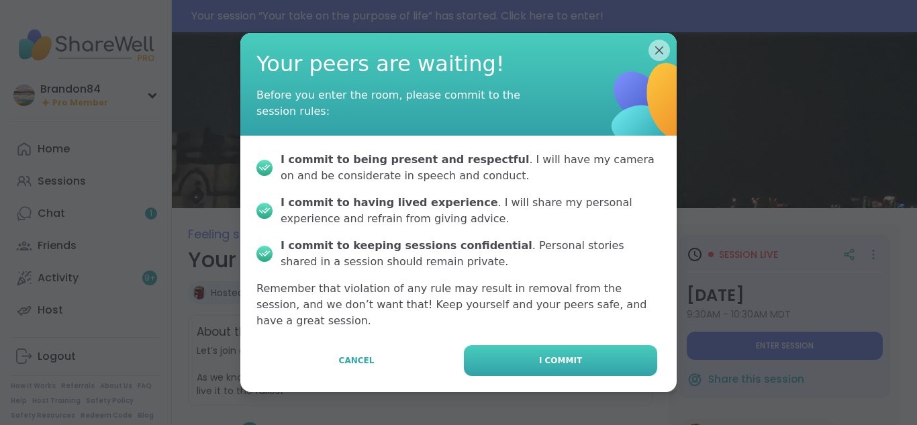
click at [606, 345] on button "I commit" at bounding box center [560, 360] width 193 height 31
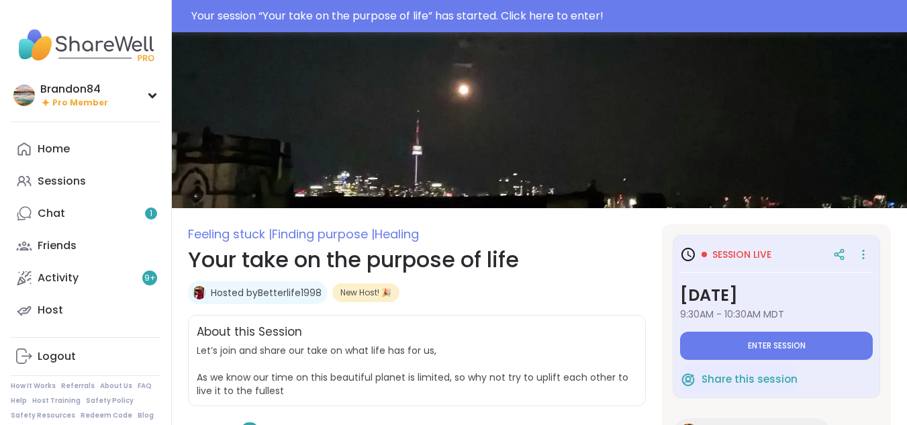
type textarea "*"
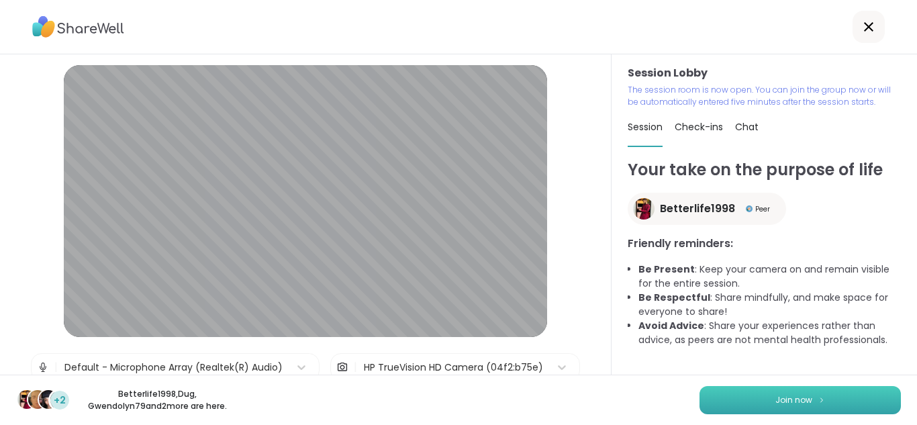
click at [776, 398] on span "Join now" at bounding box center [794, 400] width 37 height 12
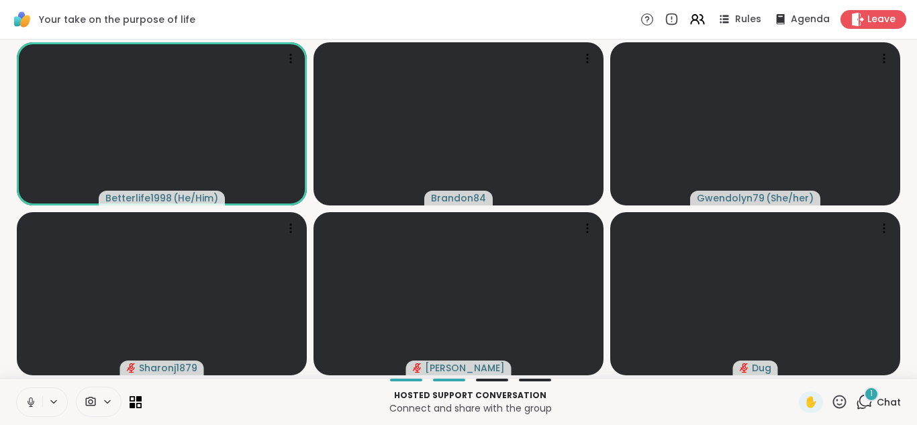
click at [35, 401] on icon at bounding box center [31, 402] width 12 height 12
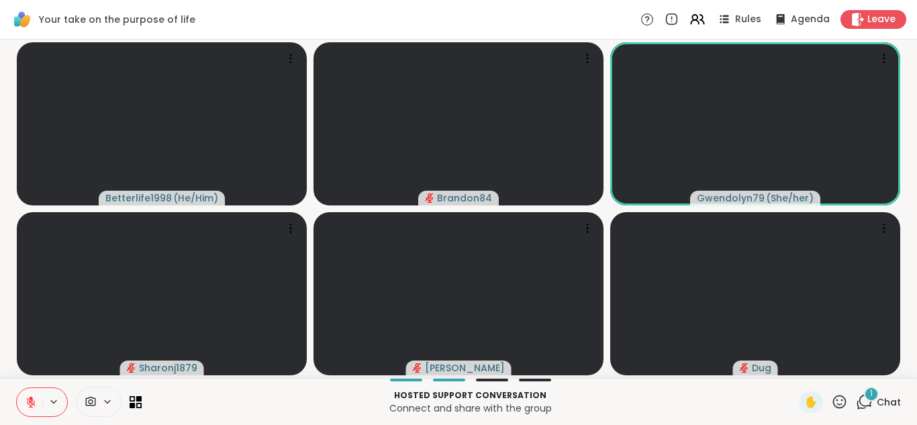
click at [860, 402] on icon at bounding box center [866, 401] width 13 height 12
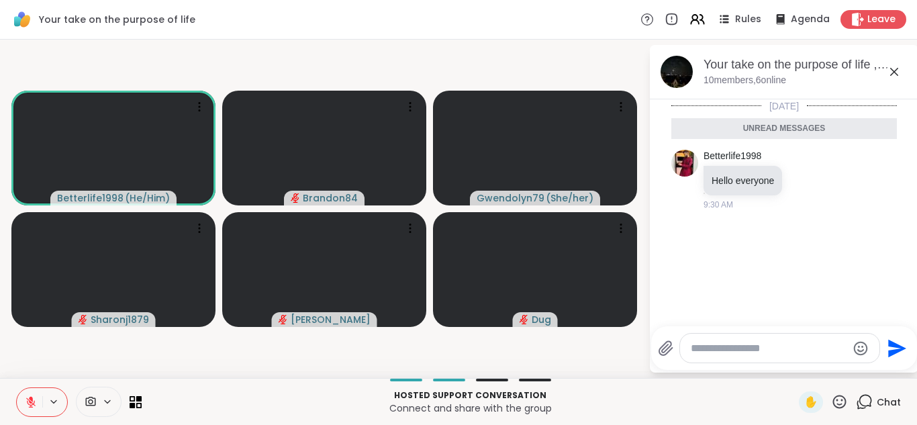
click at [708, 347] on textarea "Type your message" at bounding box center [769, 348] width 156 height 13
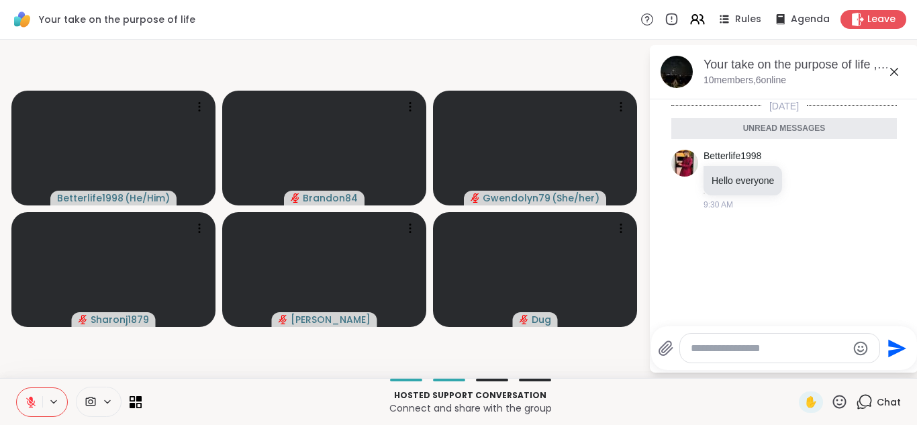
click at [893, 74] on icon at bounding box center [895, 72] width 8 height 8
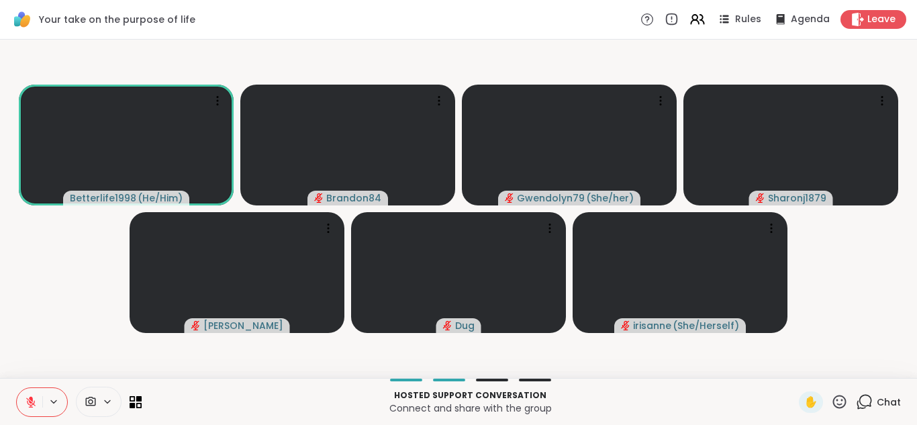
click at [856, 403] on icon at bounding box center [864, 402] width 17 height 17
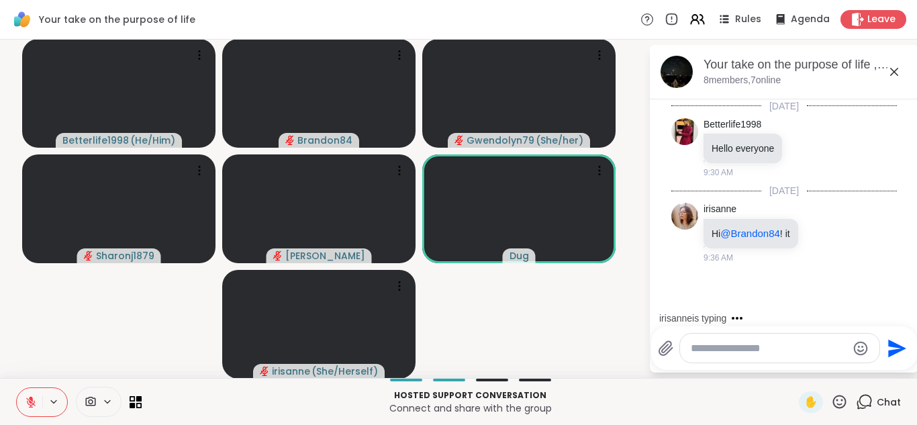
click at [721, 352] on textarea "Type your message" at bounding box center [769, 348] width 156 height 13
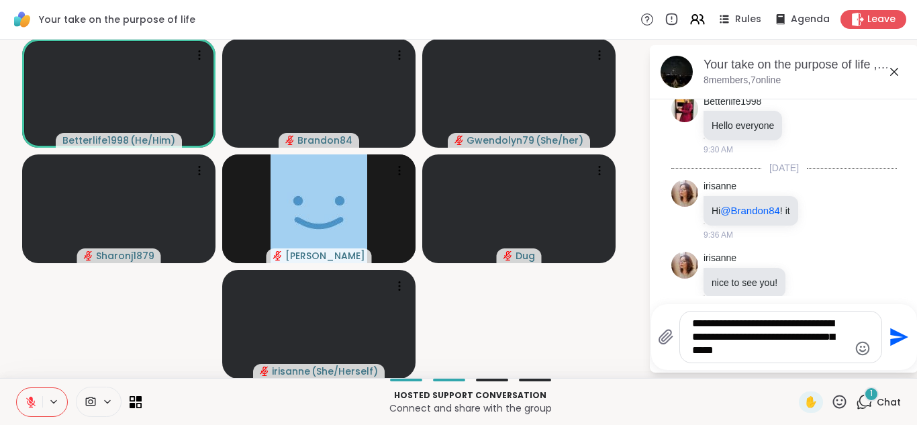
scroll to position [130, 0]
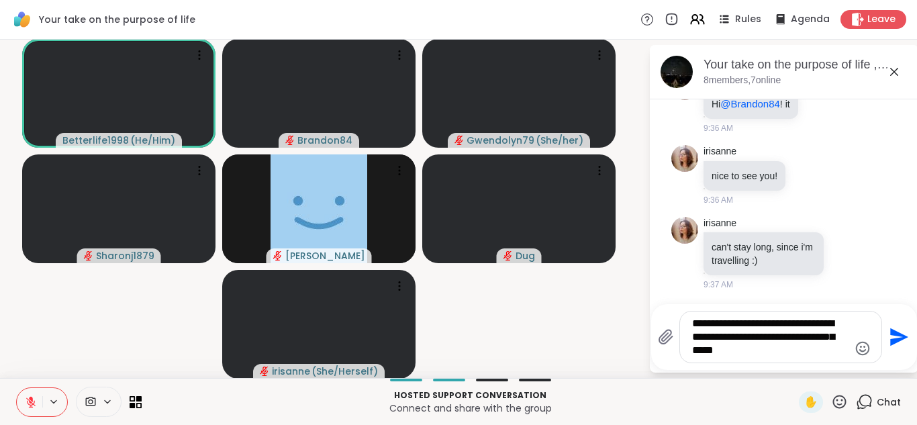
type textarea "**********"
click at [24, 404] on button at bounding box center [30, 402] width 26 height 28
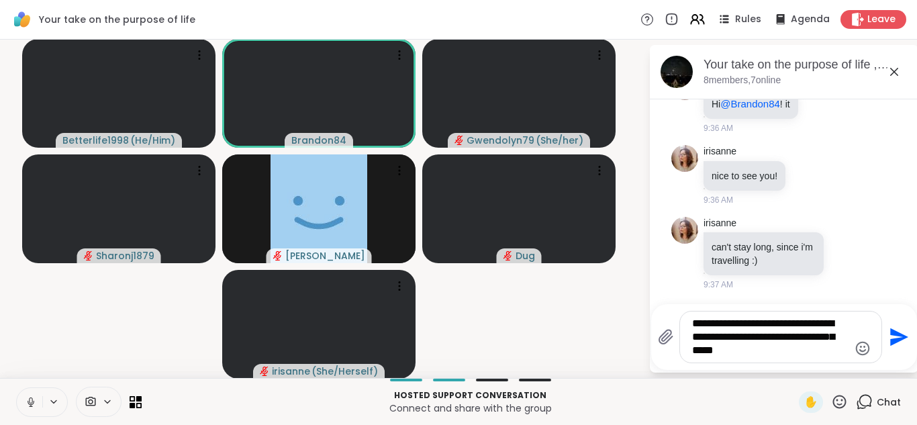
click at [32, 404] on icon at bounding box center [31, 402] width 7 height 4
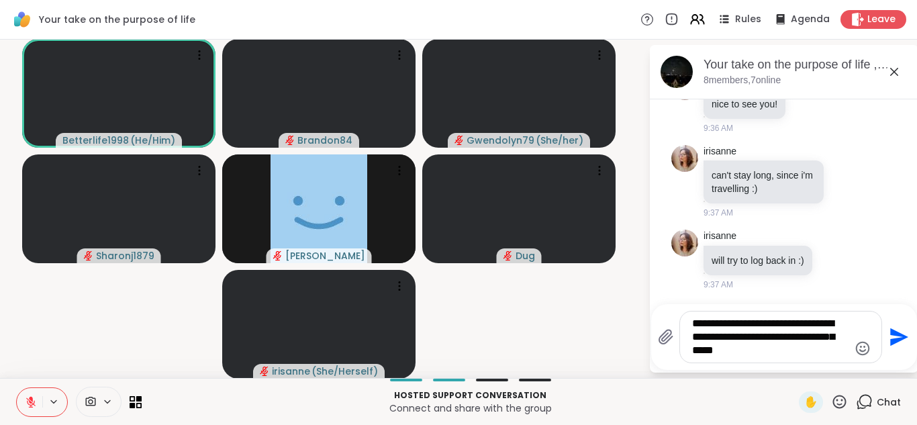
click at [28, 398] on icon at bounding box center [31, 402] width 12 height 12
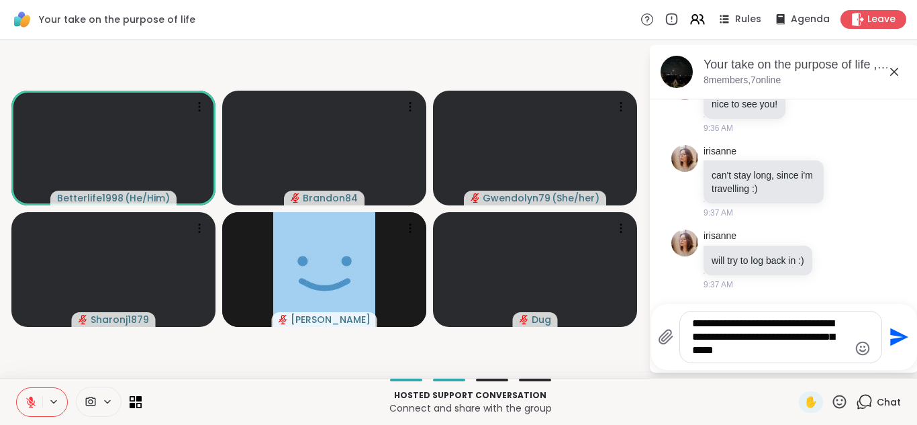
click at [904, 332] on icon "Send" at bounding box center [897, 336] width 21 height 21
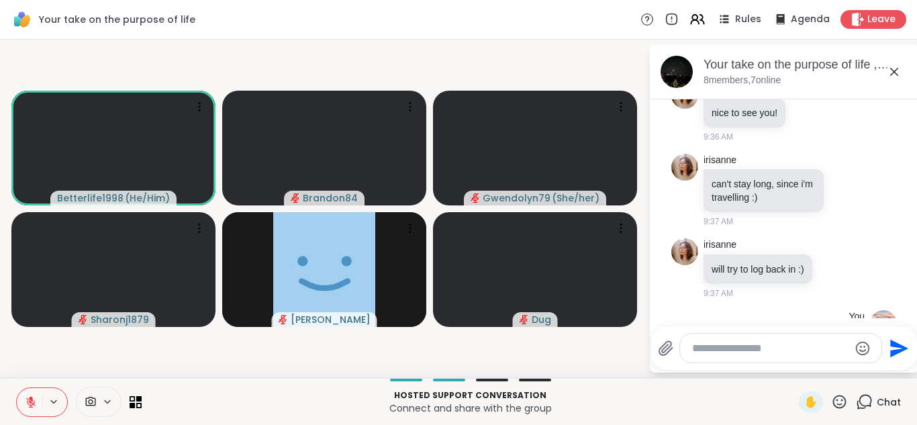
scroll to position [305, 0]
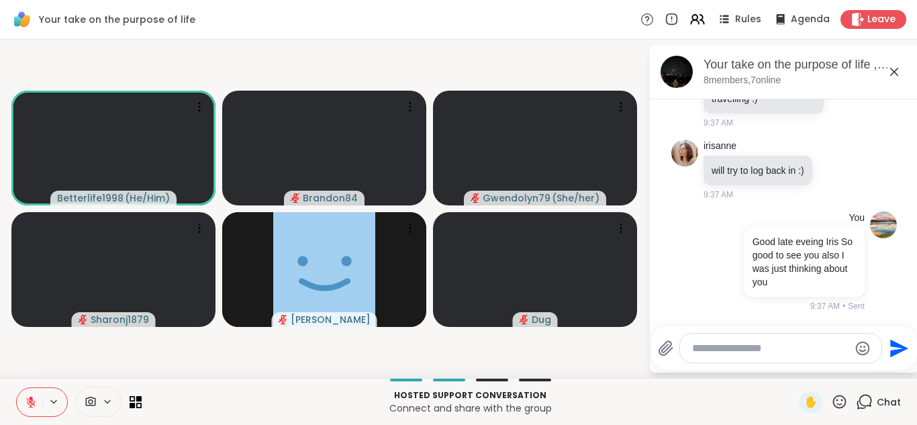
click at [882, 333] on button "Send" at bounding box center [897, 348] width 30 height 30
click at [30, 400] on icon at bounding box center [30, 402] width 9 height 9
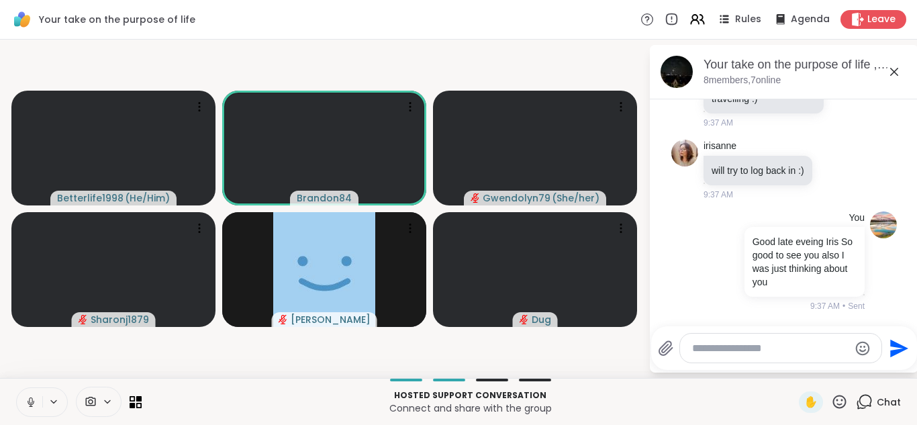
click at [30, 400] on icon at bounding box center [30, 401] width 3 height 6
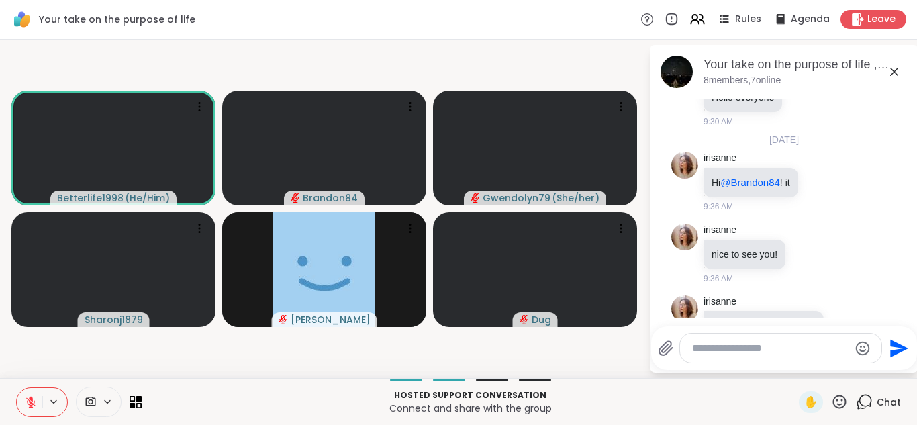
scroll to position [91, 0]
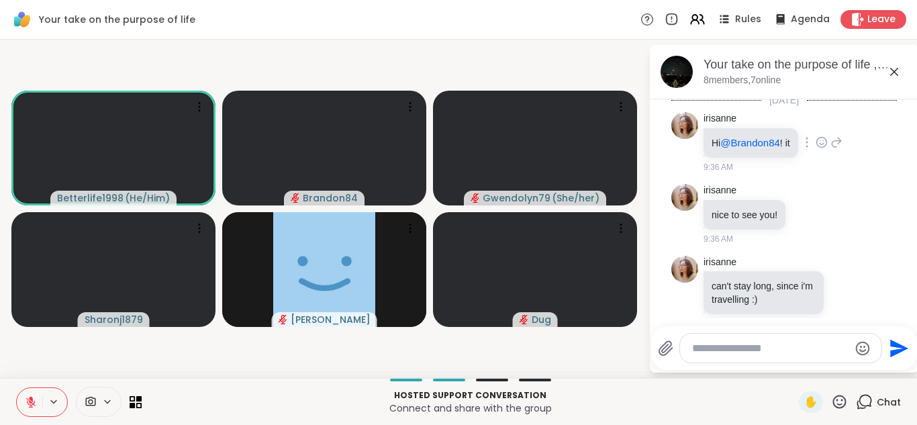
click at [828, 142] on icon at bounding box center [822, 142] width 12 height 13
click at [828, 115] on div "Select Reaction: Heart" at bounding box center [822, 121] width 12 height 12
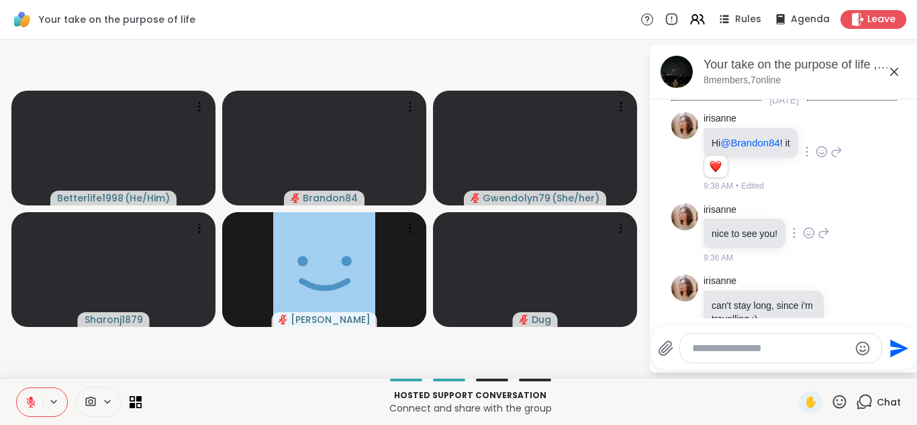
click at [805, 234] on icon at bounding box center [810, 233] width 10 height 10
click at [803, 210] on div "Select Reaction: Heart" at bounding box center [809, 212] width 12 height 12
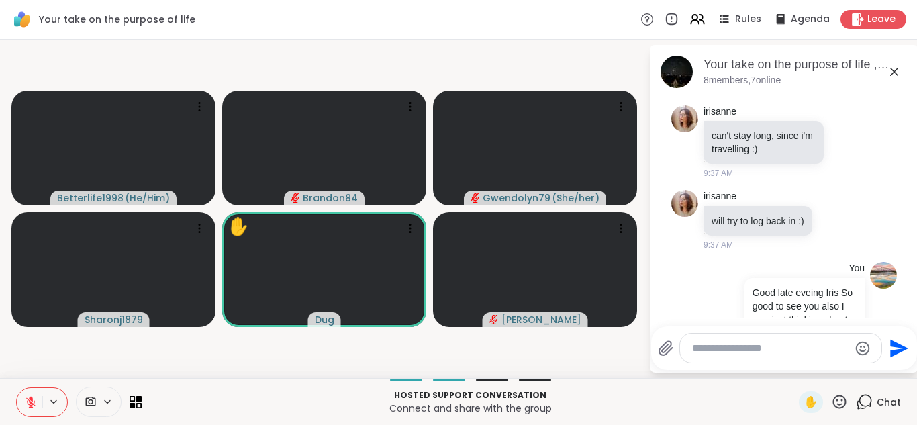
scroll to position [291, 0]
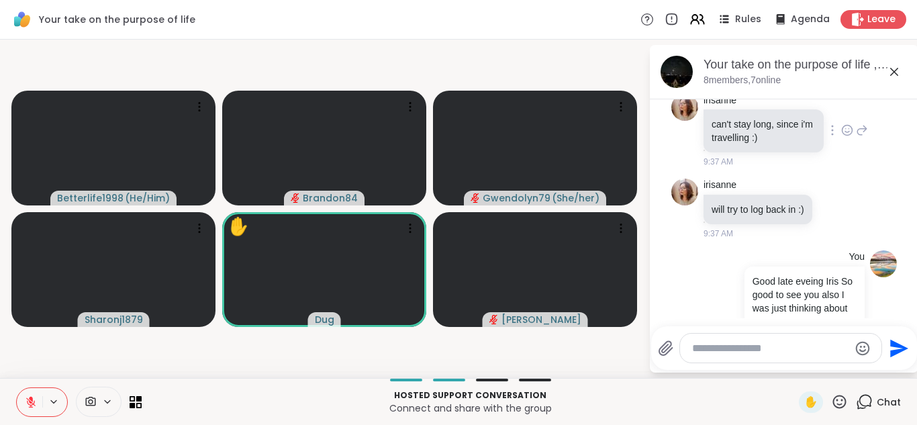
click at [842, 131] on icon at bounding box center [848, 130] width 12 height 13
click at [871, 108] on div "Select Reaction: Sad" at bounding box center [877, 109] width 12 height 12
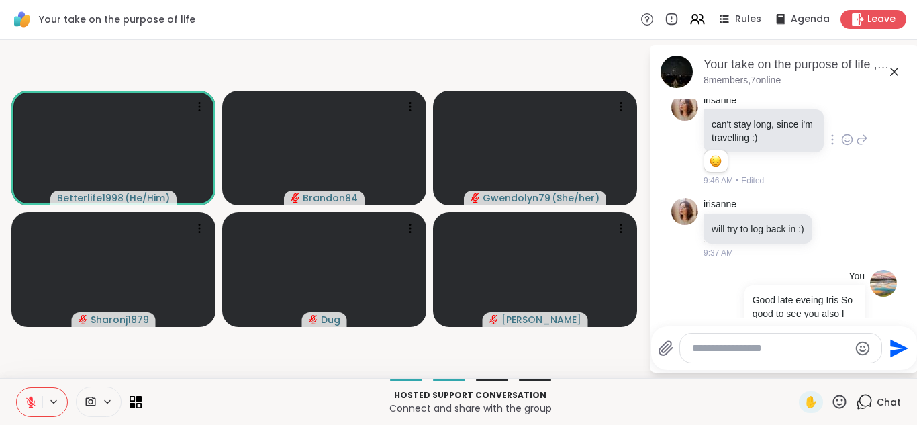
scroll to position [362, 0]
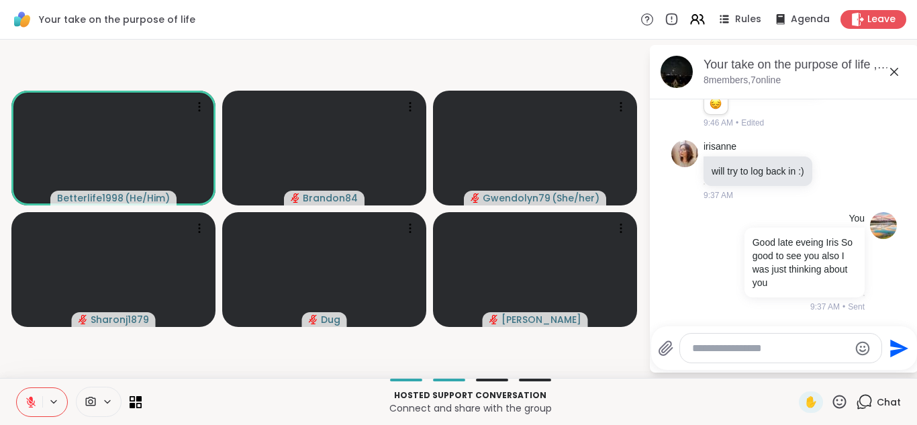
click at [28, 392] on button at bounding box center [30, 402] width 26 height 28
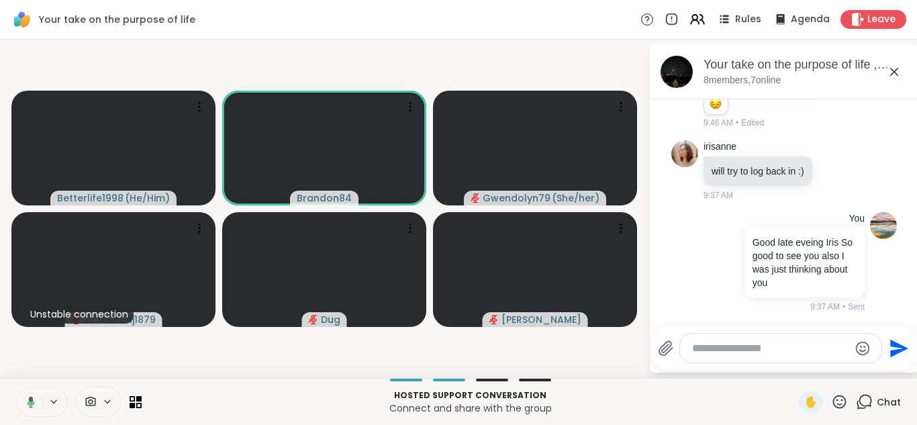
click at [15, 388] on button at bounding box center [29, 402] width 28 height 28
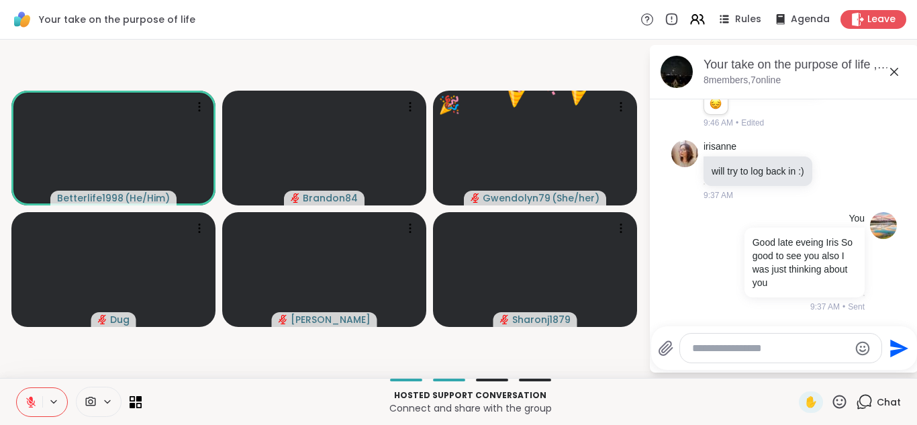
click at [25, 397] on icon at bounding box center [31, 402] width 12 height 12
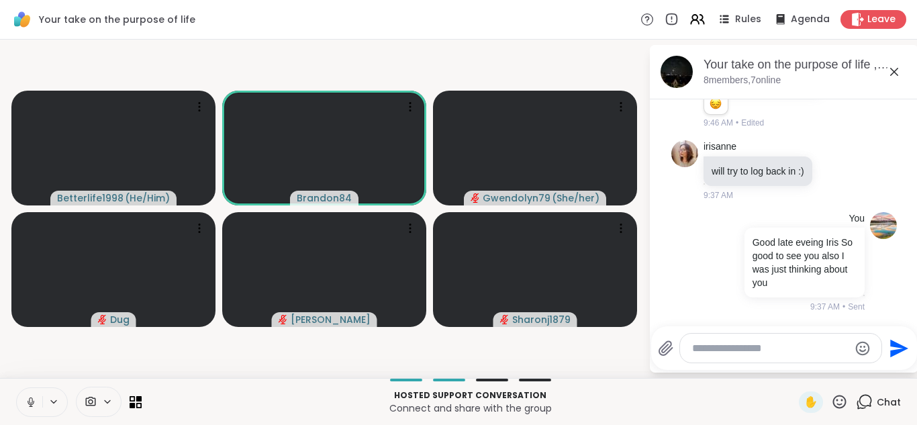
click at [17, 388] on button at bounding box center [30, 402] width 26 height 28
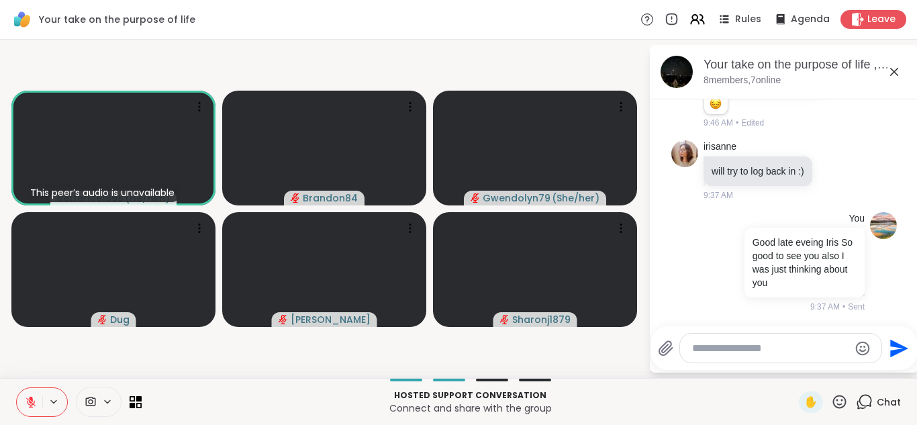
click at [17, 388] on button at bounding box center [30, 402] width 26 height 28
click at [15, 388] on button at bounding box center [29, 402] width 28 height 28
click at [17, 388] on button at bounding box center [30, 402] width 26 height 28
click at [25, 397] on icon at bounding box center [31, 402] width 12 height 12
click at [17, 388] on button at bounding box center [30, 402] width 26 height 28
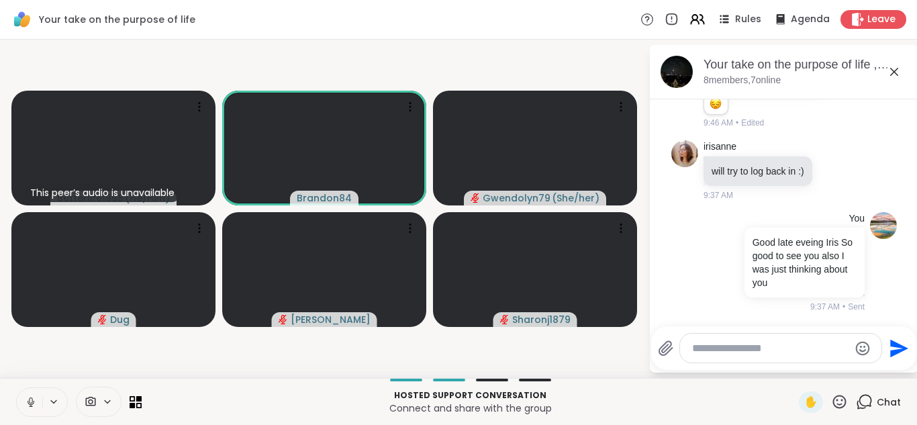
click at [17, 388] on button at bounding box center [30, 402] width 26 height 28
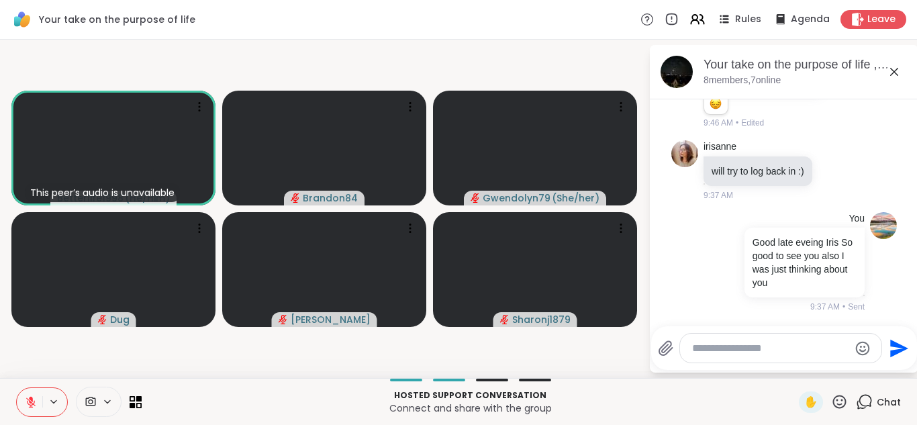
click at [17, 388] on button at bounding box center [30, 402] width 26 height 28
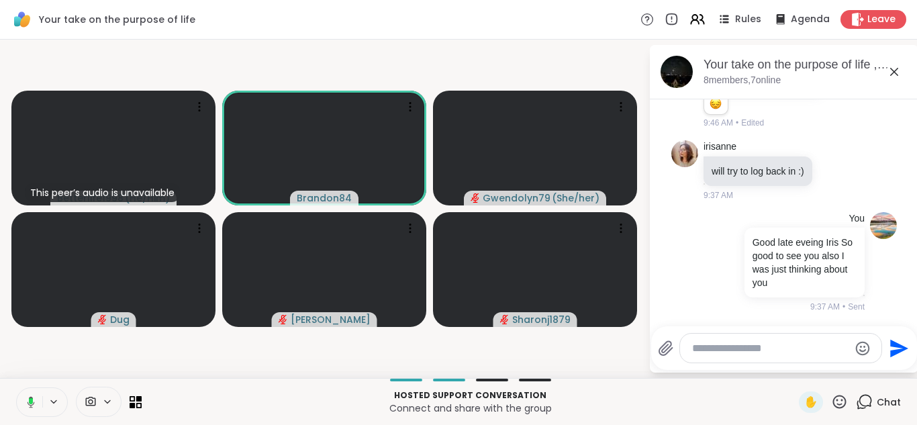
click at [15, 388] on button at bounding box center [29, 402] width 28 height 28
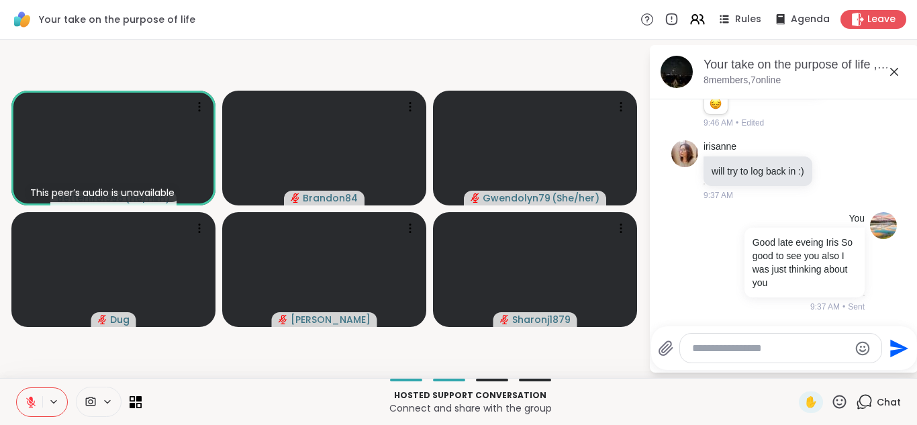
click at [17, 388] on button at bounding box center [30, 402] width 26 height 28
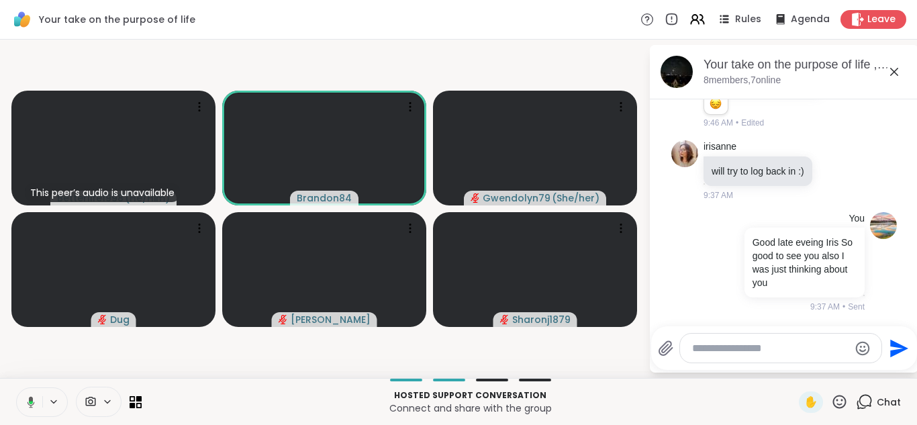
click at [15, 388] on button at bounding box center [29, 402] width 28 height 28
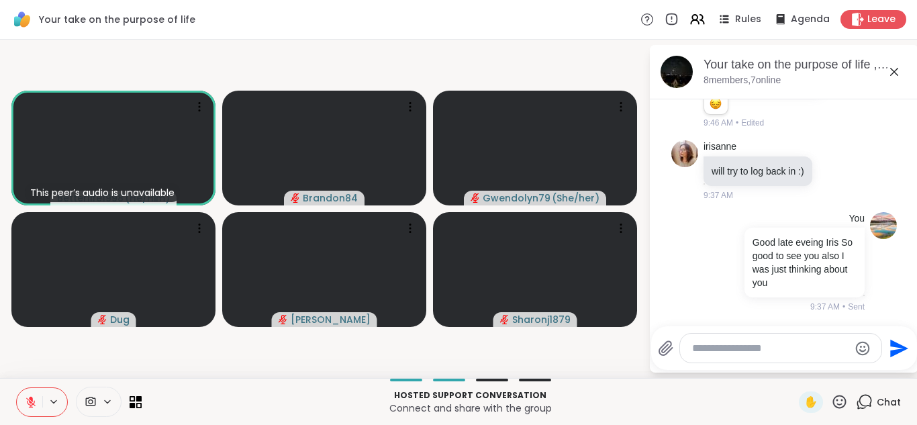
click at [17, 388] on button at bounding box center [30, 402] width 26 height 28
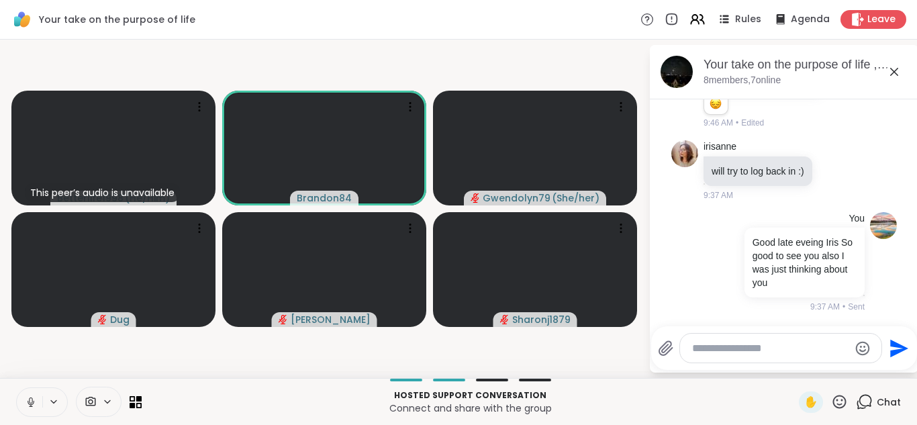
click at [17, 388] on button at bounding box center [30, 402] width 26 height 28
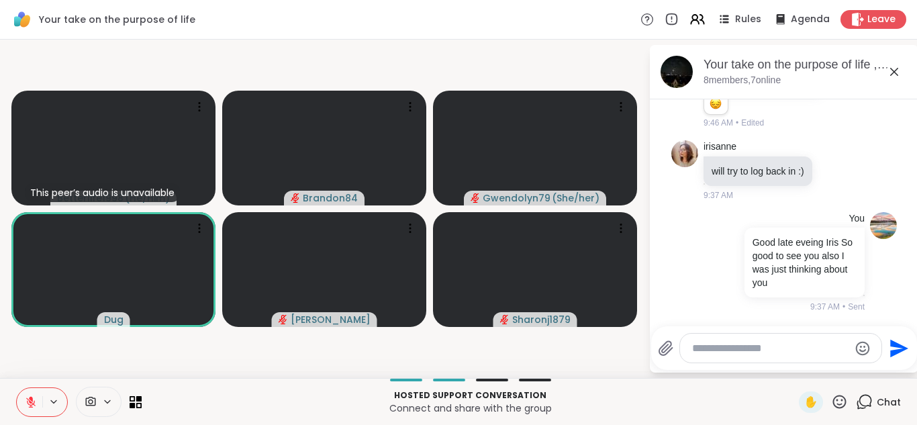
click at [831, 403] on icon at bounding box center [839, 402] width 17 height 17
click at [794, 370] on span "❤️" at bounding box center [800, 367] width 13 height 16
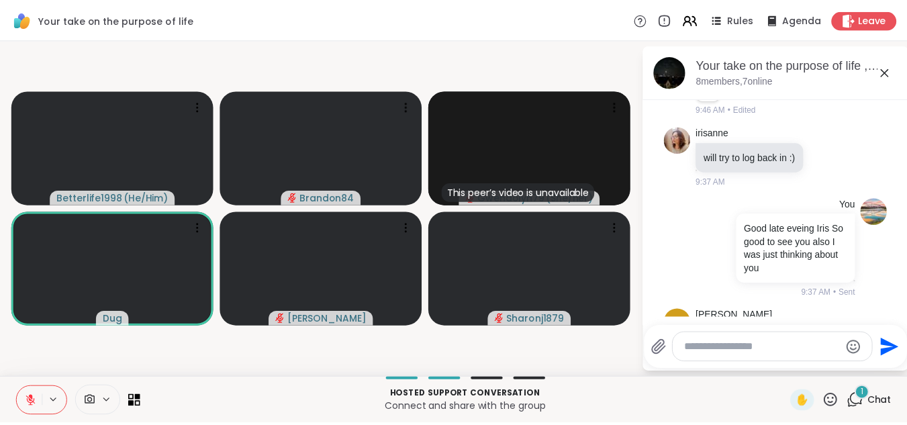
scroll to position [461, 0]
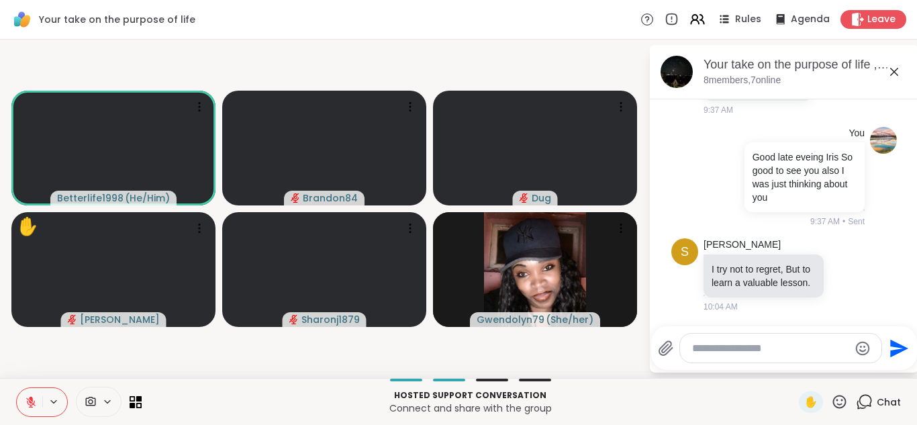
click at [32, 404] on icon at bounding box center [31, 402] width 12 height 12
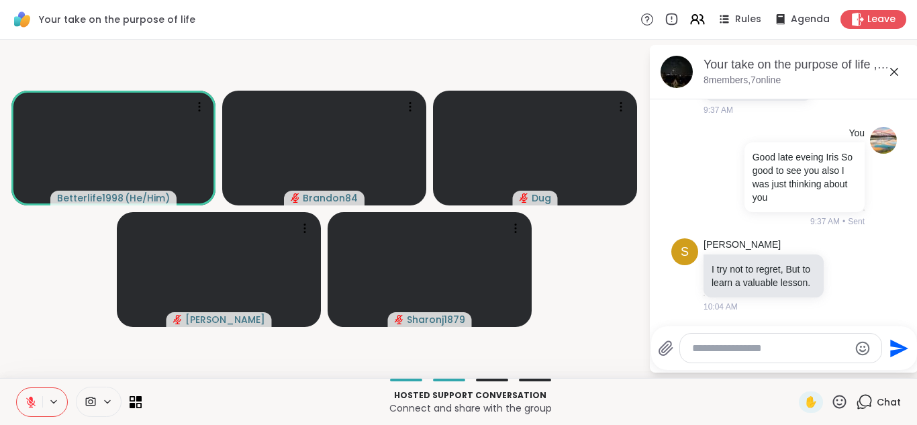
click at [17, 388] on button at bounding box center [30, 402] width 26 height 28
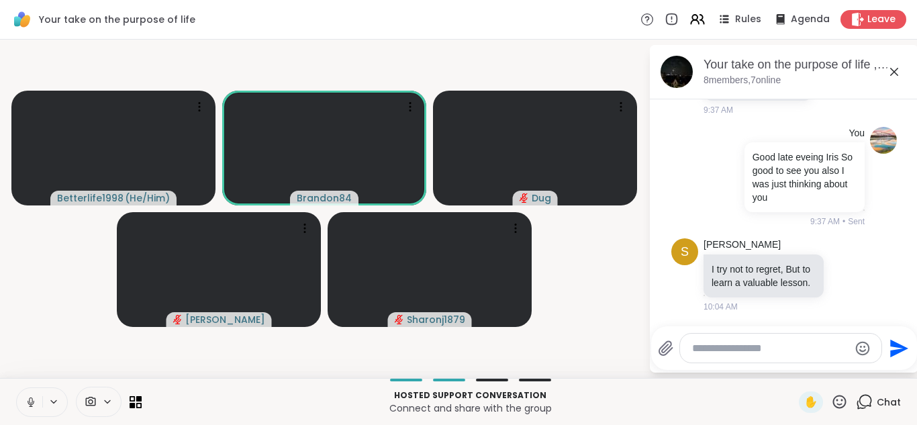
click at [17, 388] on button at bounding box center [30, 402] width 26 height 28
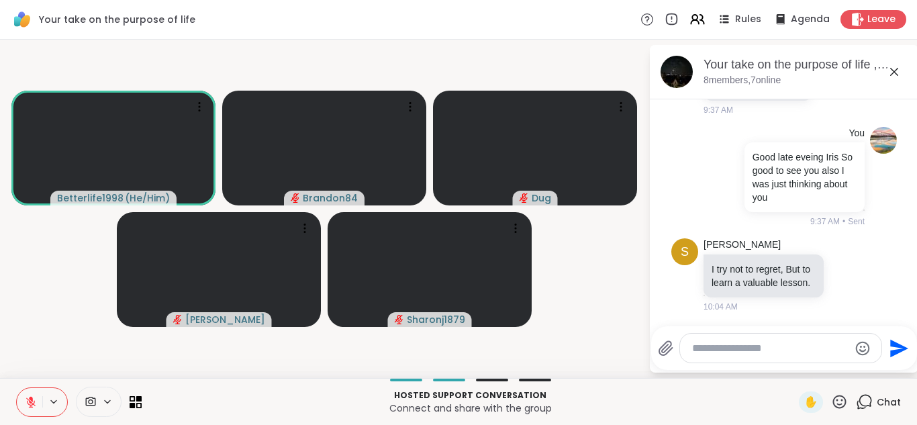
click at [17, 388] on button at bounding box center [30, 402] width 26 height 28
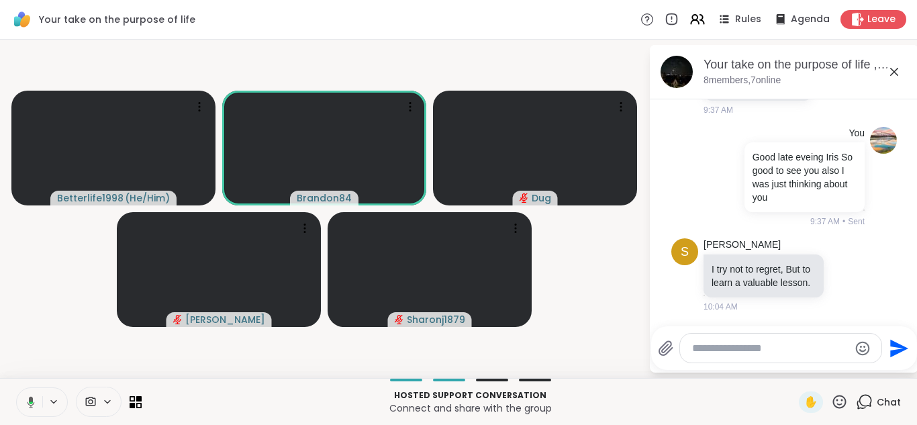
click at [15, 388] on button at bounding box center [29, 402] width 28 height 28
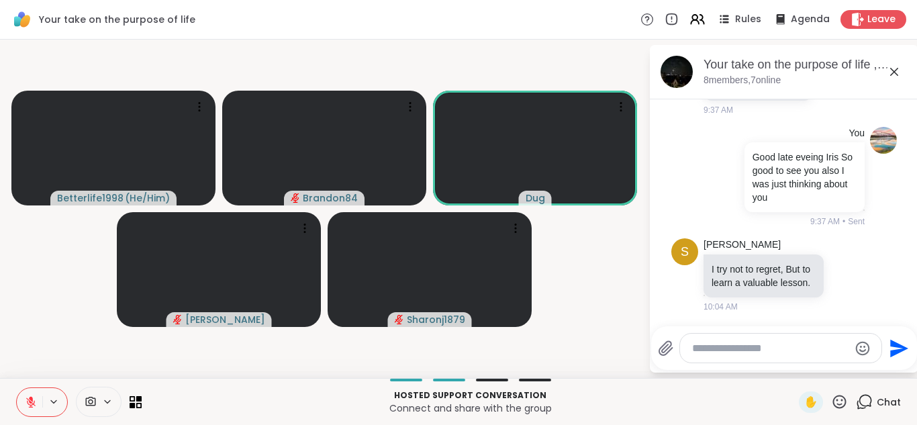
click at [17, 388] on button at bounding box center [30, 402] width 26 height 28
click at [15, 388] on button at bounding box center [29, 402] width 28 height 28
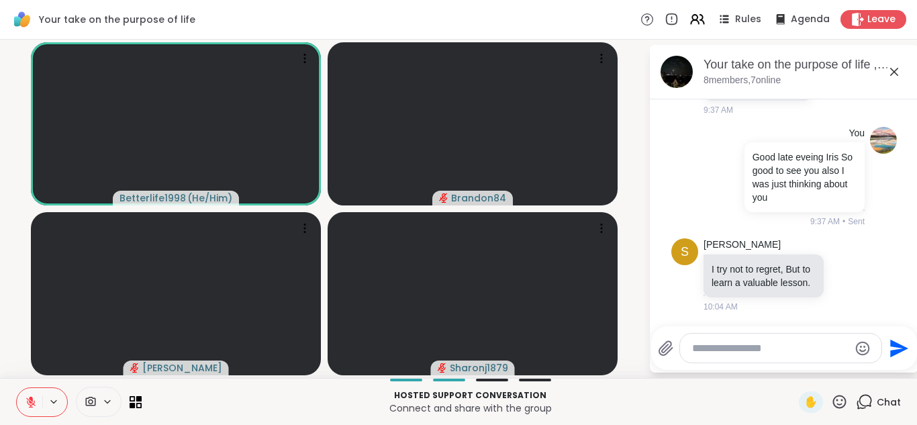
click at [32, 404] on icon at bounding box center [31, 402] width 12 height 12
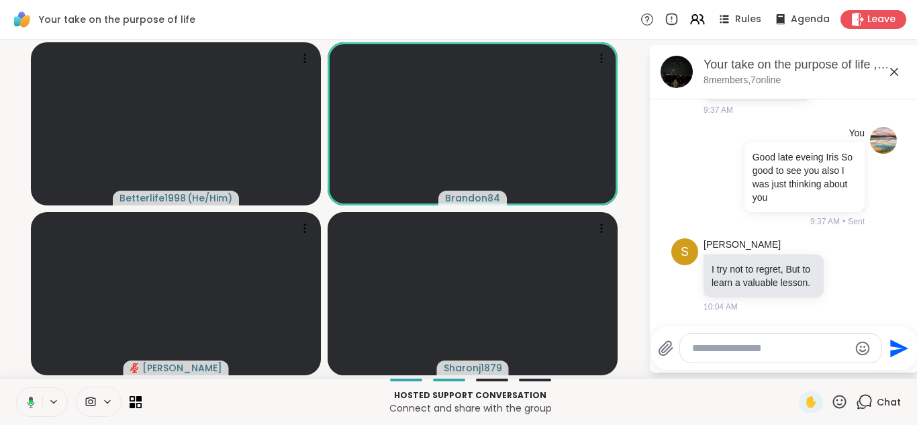
click at [15, 388] on button at bounding box center [29, 402] width 28 height 28
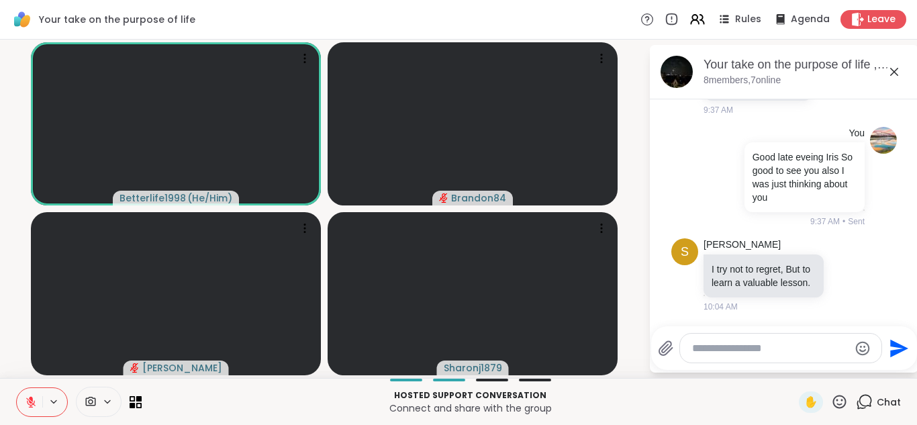
click at [17, 388] on button at bounding box center [30, 402] width 26 height 28
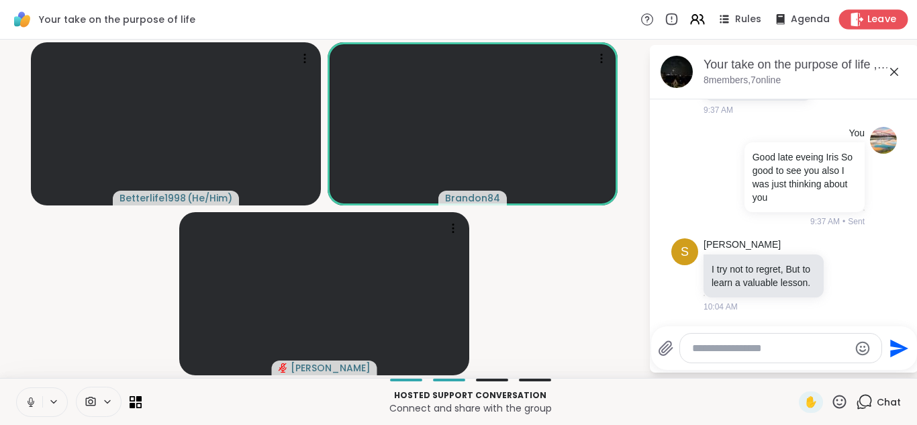
click at [868, 21] on span "Leave" at bounding box center [883, 20] width 30 height 14
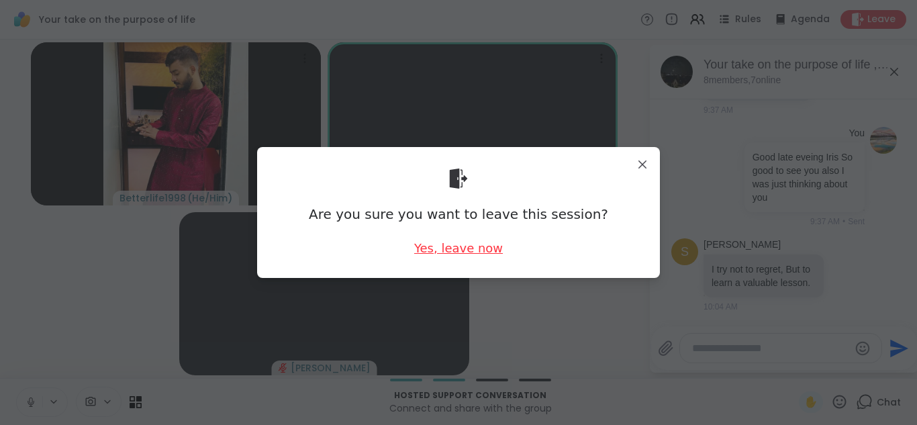
click at [439, 251] on div "Yes, leave now" at bounding box center [458, 248] width 89 height 17
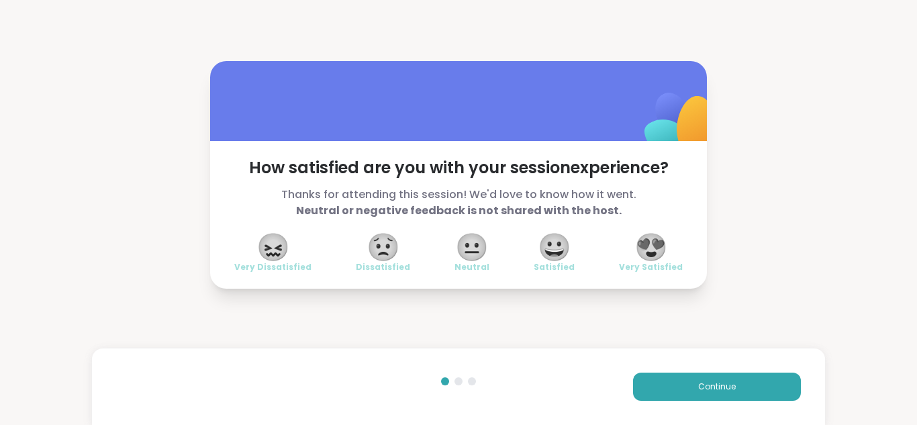
click at [645, 240] on span "😍" at bounding box center [652, 247] width 34 height 24
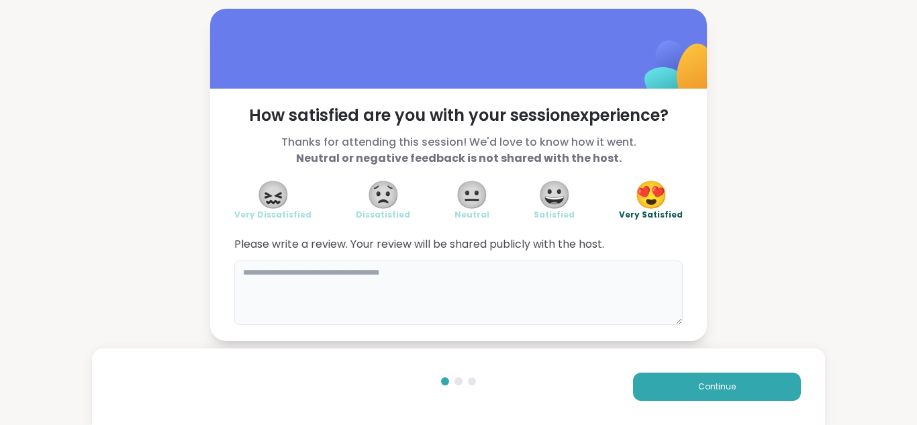
click at [452, 291] on textarea at bounding box center [458, 293] width 449 height 64
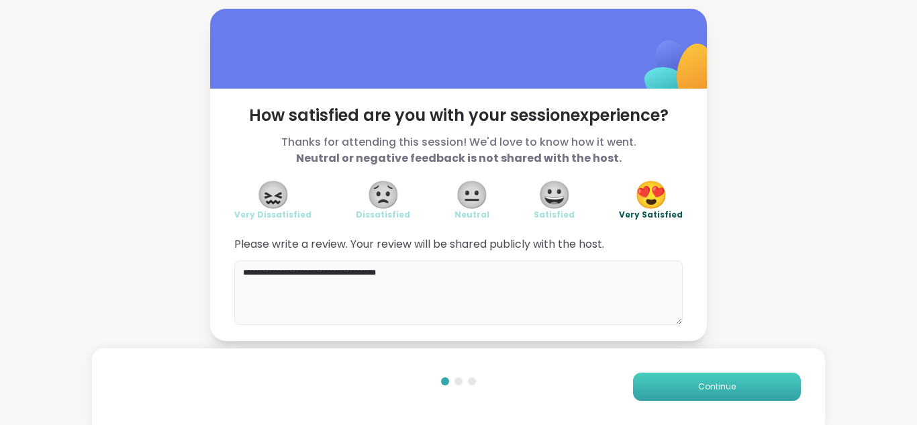
type textarea "**********"
click at [652, 385] on button "Continue" at bounding box center [717, 387] width 168 height 28
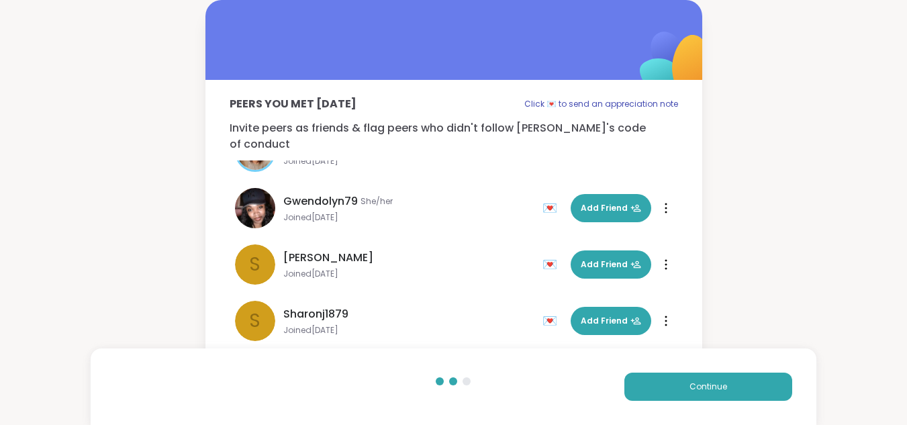
scroll to position [97, 0]
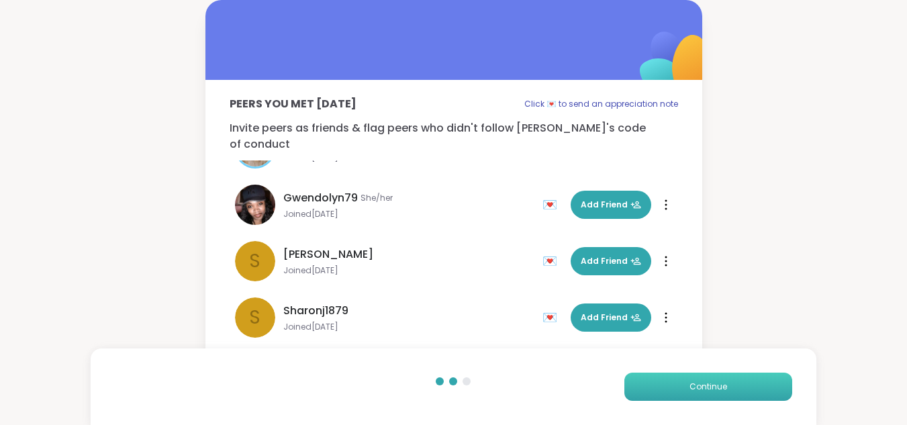
click at [671, 390] on button "Continue" at bounding box center [709, 387] width 168 height 28
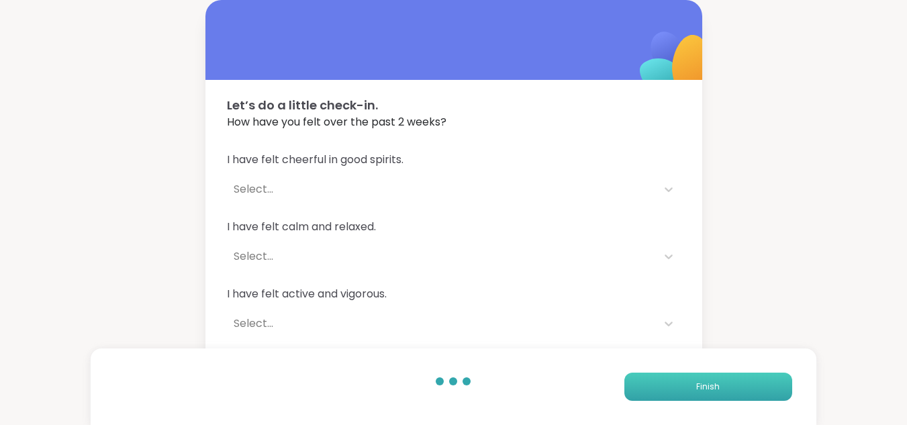
click at [671, 390] on button "Finish" at bounding box center [709, 387] width 168 height 28
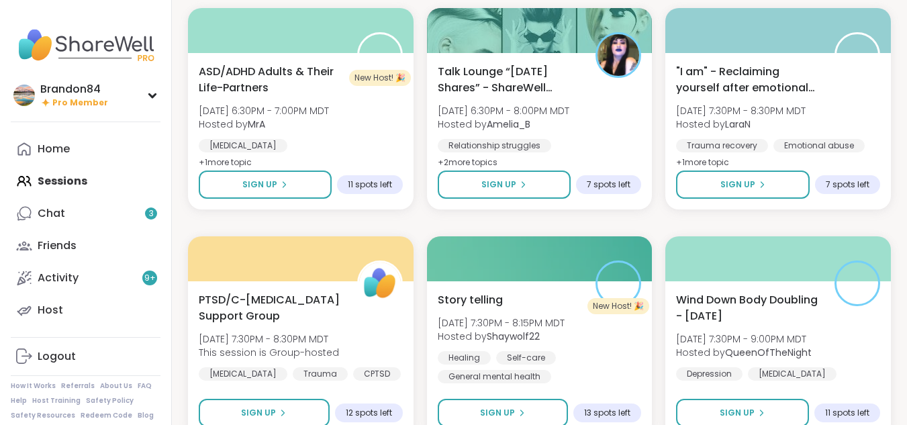
scroll to position [2551, 0]
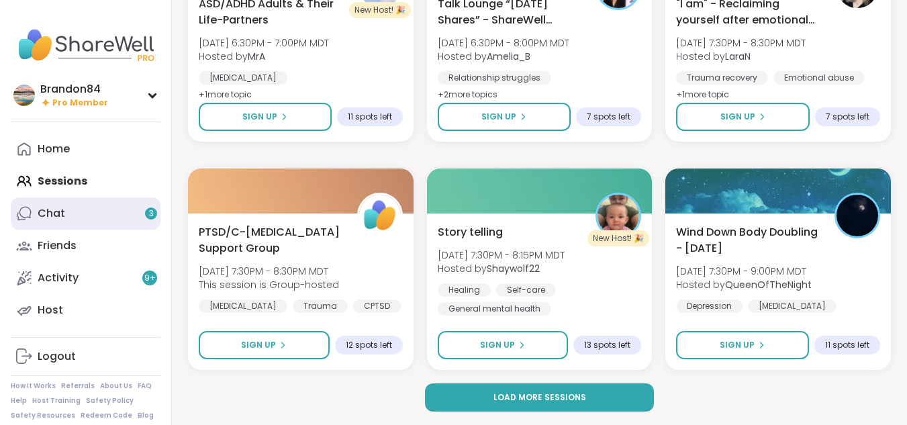
click at [57, 212] on div "Chat 3" at bounding box center [52, 213] width 28 height 15
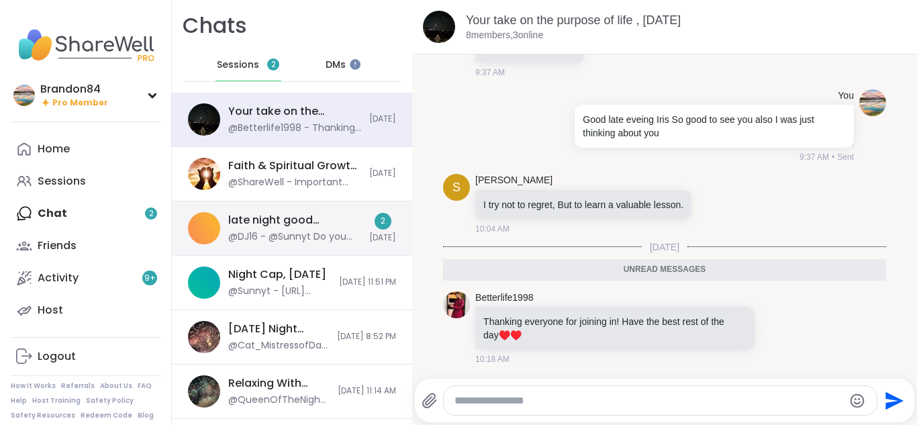
click at [261, 246] on div "late night good decisions, [DATE] @DJ16 - @Sunnyt Do you have a hangover? 2 [DA…" at bounding box center [292, 228] width 240 height 54
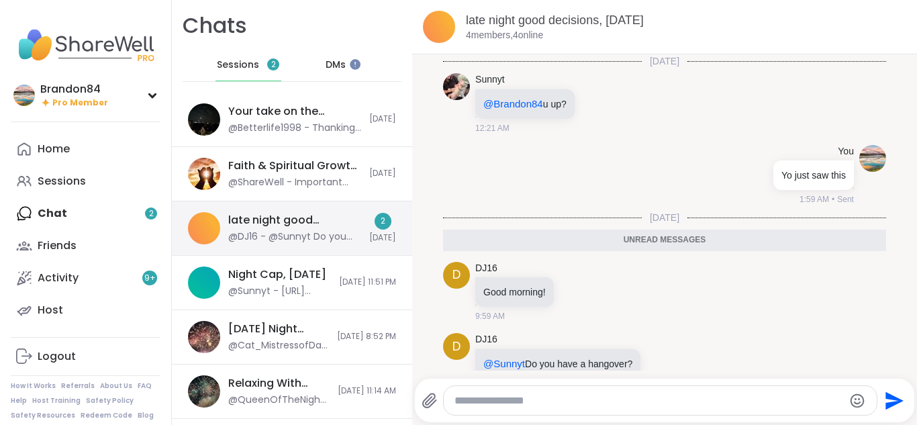
scroll to position [29, 0]
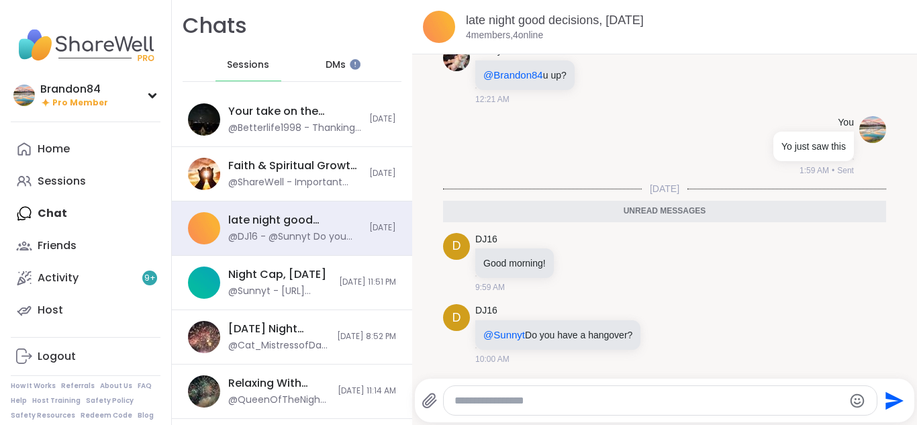
click at [623, 403] on textarea "Type your message" at bounding box center [650, 400] width 390 height 13
type textarea "**********"
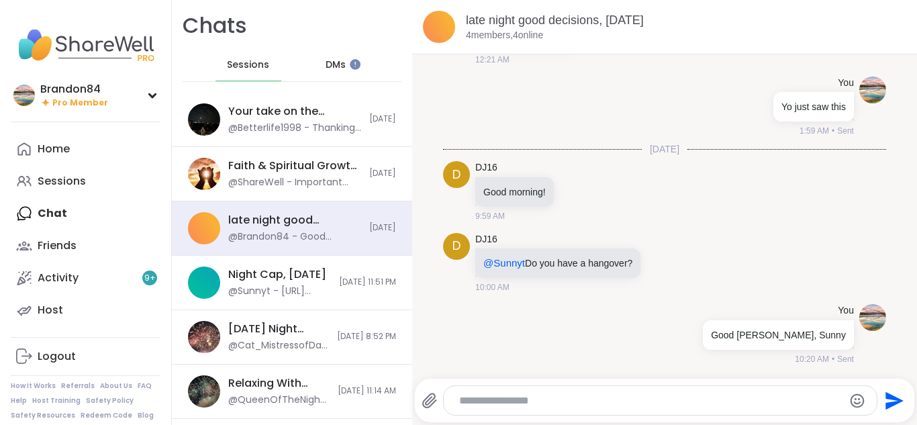
scroll to position [69, 0]
type textarea "*"
type textarea "**********"
click at [886, 402] on icon "Send" at bounding box center [895, 401] width 18 height 18
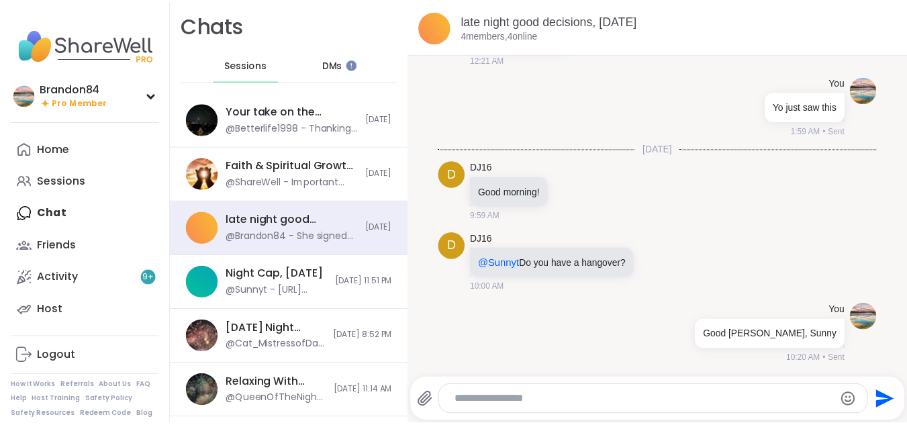
scroll to position [140, 0]
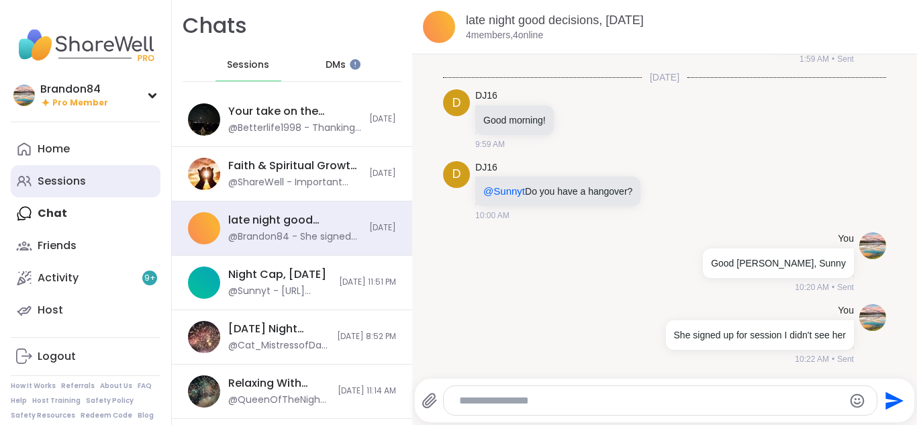
click at [101, 177] on link "Sessions" at bounding box center [86, 181] width 150 height 32
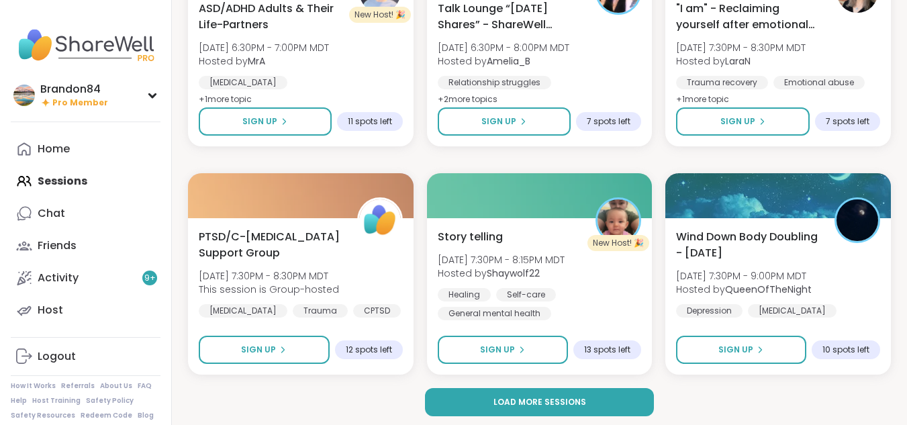
scroll to position [2551, 0]
